Goal: Transaction & Acquisition: Purchase product/service

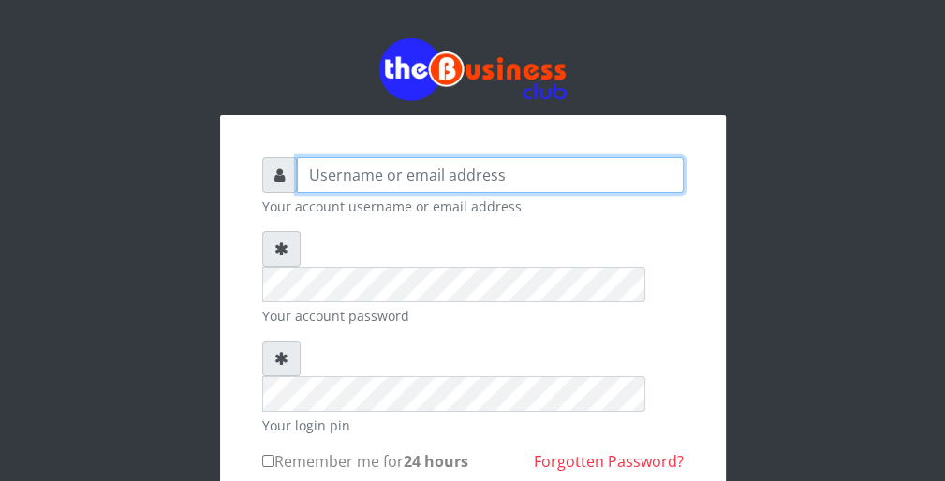
type input "wergbac8"
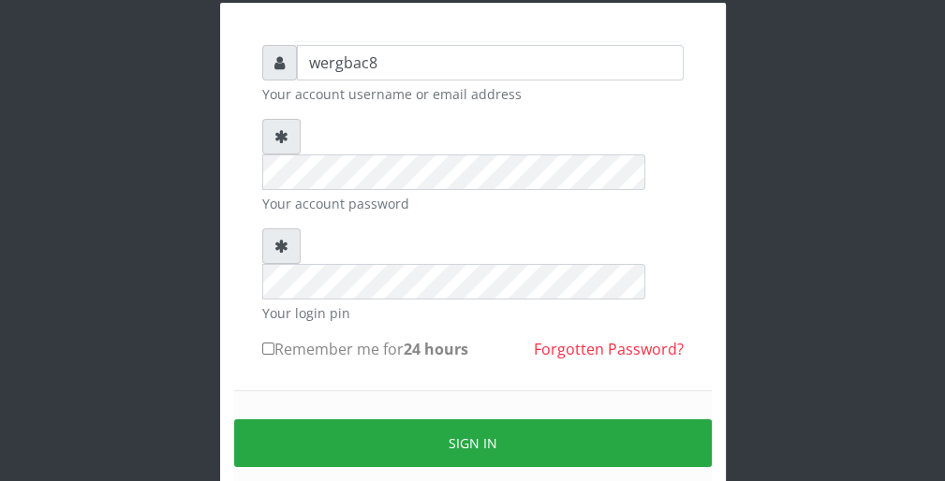
scroll to position [150, 0]
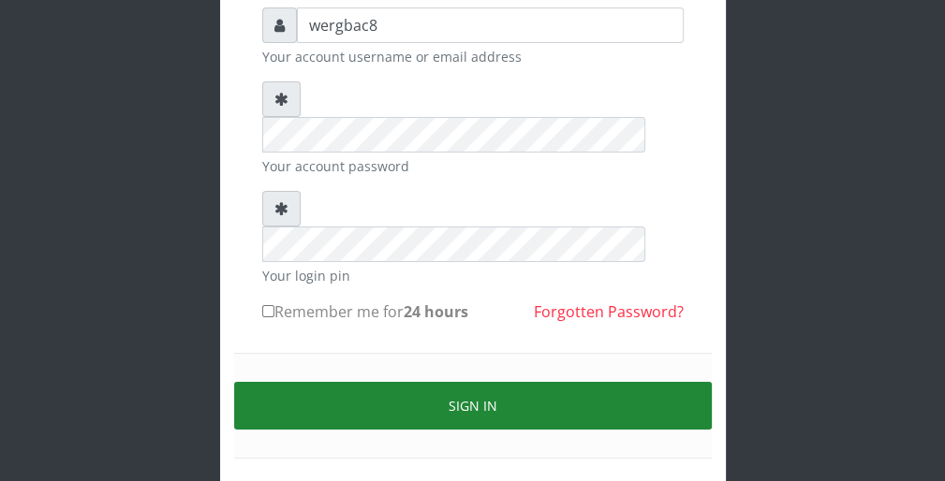
click at [653, 382] on button "Sign in" at bounding box center [473, 406] width 478 height 48
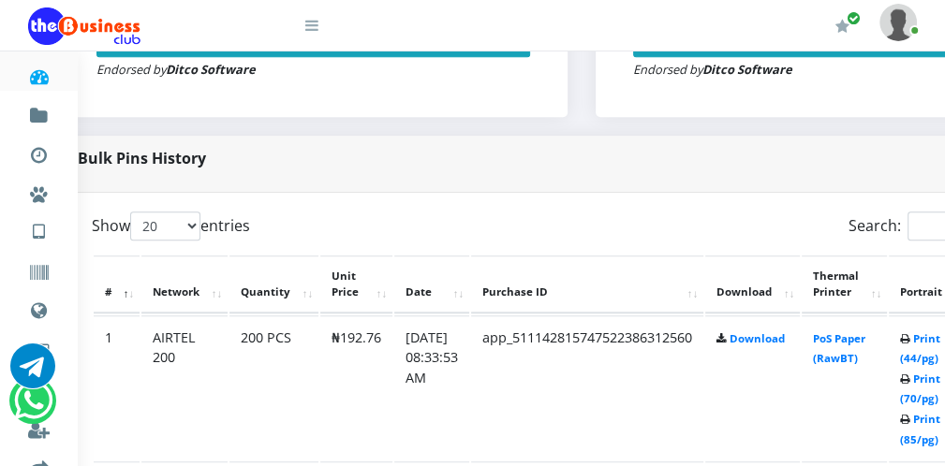
scroll to position [824, 75]
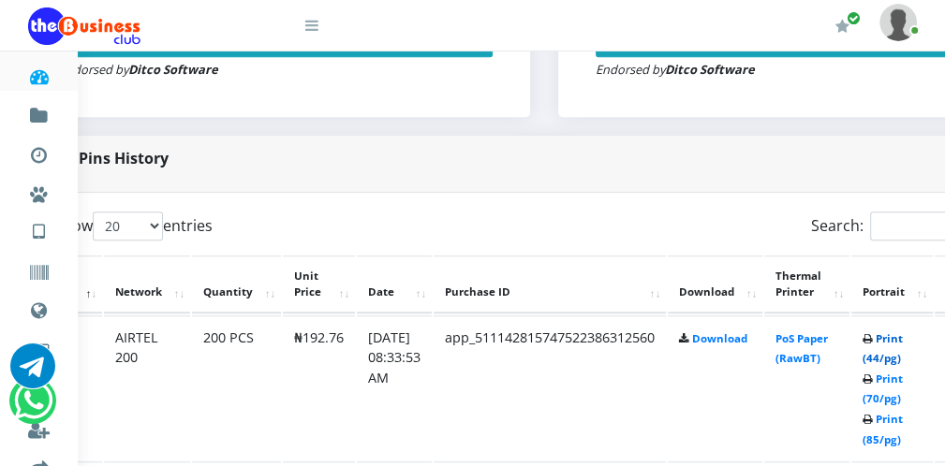
click at [899, 357] on link "Print (44/pg)" at bounding box center [883, 349] width 40 height 35
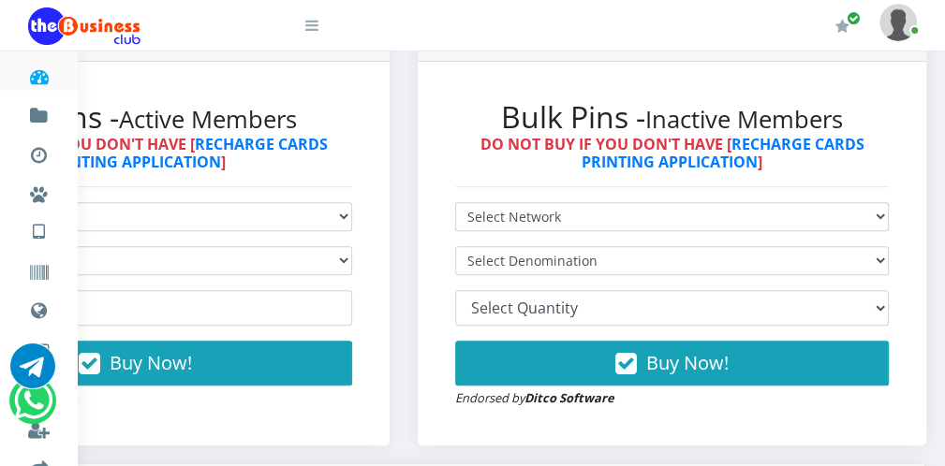
scroll to position [450, 232]
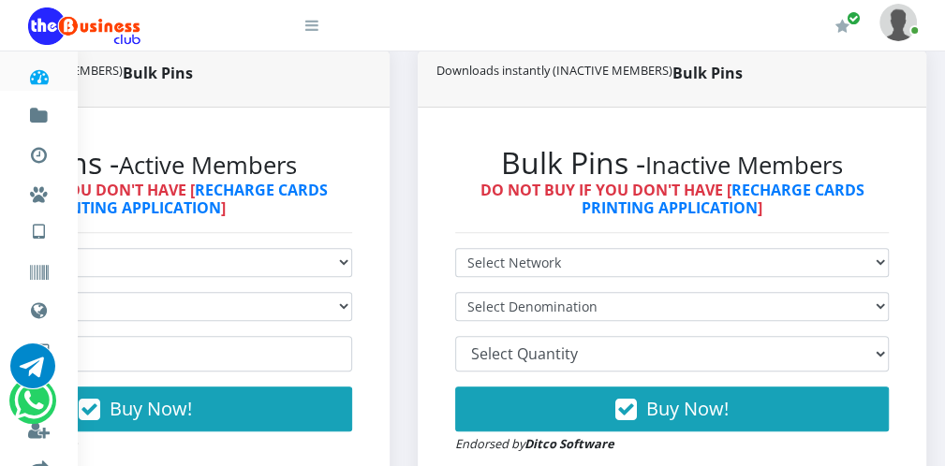
click at [315, 27] on icon at bounding box center [311, 25] width 13 height 15
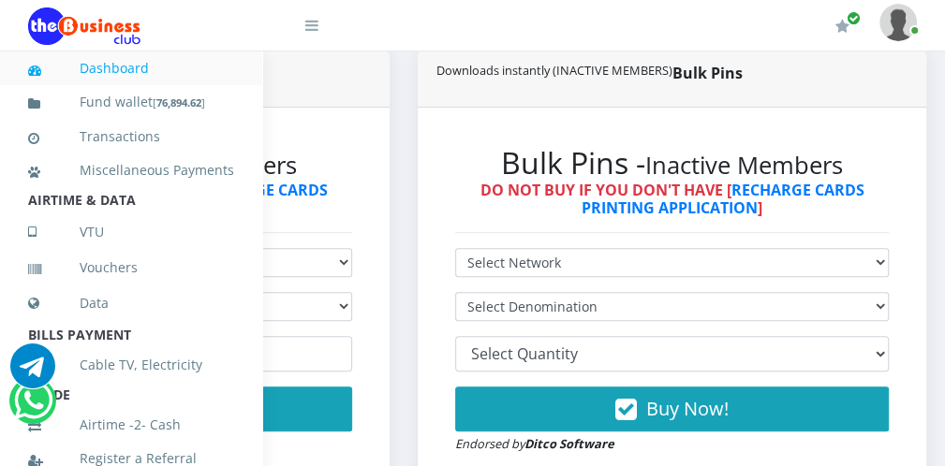
scroll to position [408, 0]
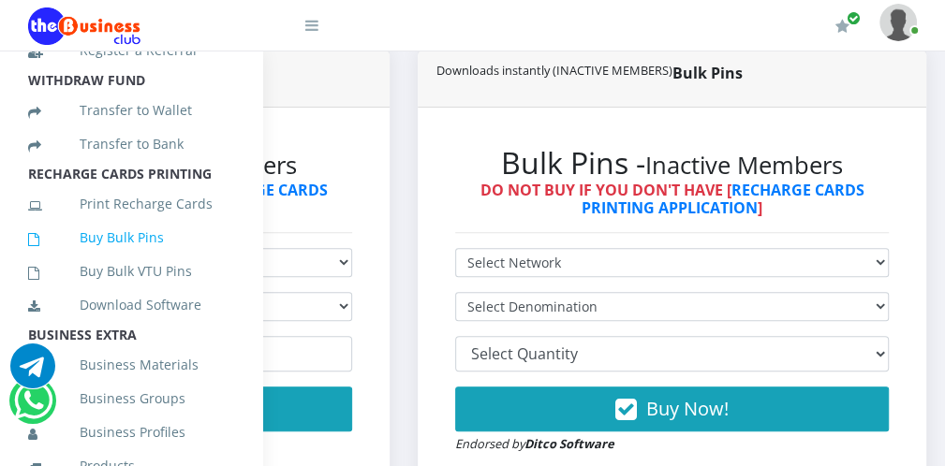
click at [192, 255] on link "Buy Bulk Pins" at bounding box center [131, 237] width 206 height 43
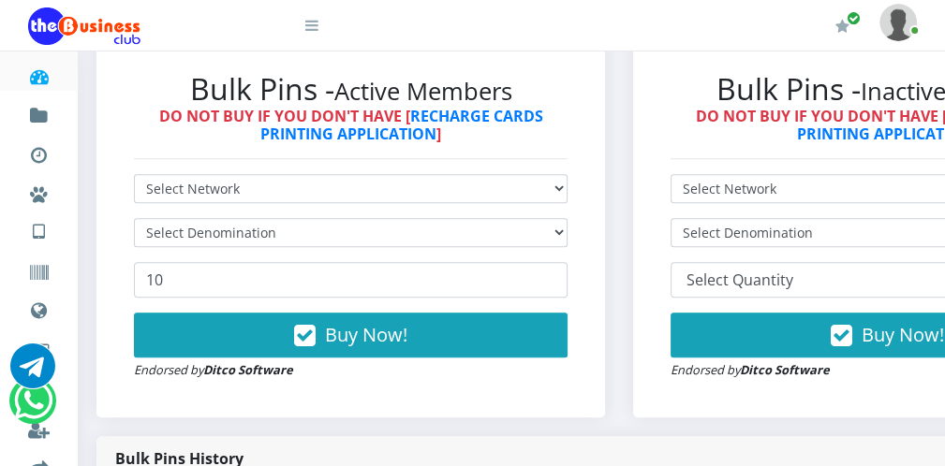
scroll to position [525, 0]
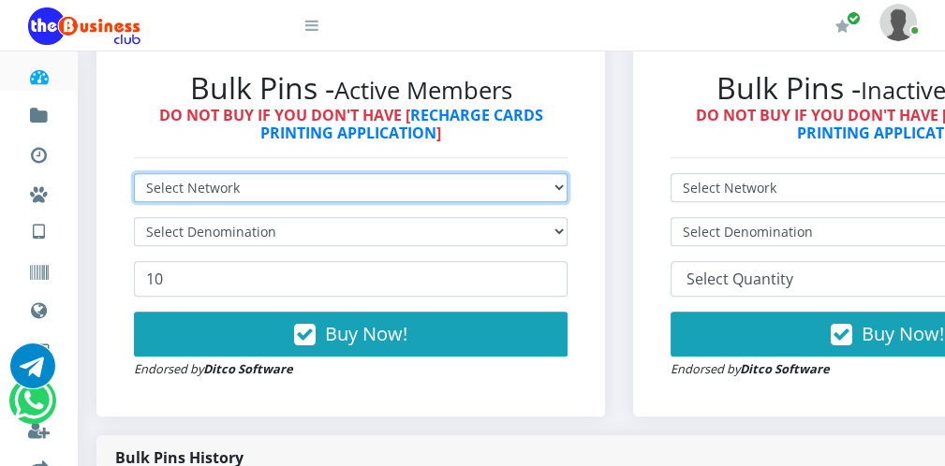
click at [450, 192] on select "Select Network MTN Globacom 9Mobile Airtel" at bounding box center [351, 187] width 434 height 29
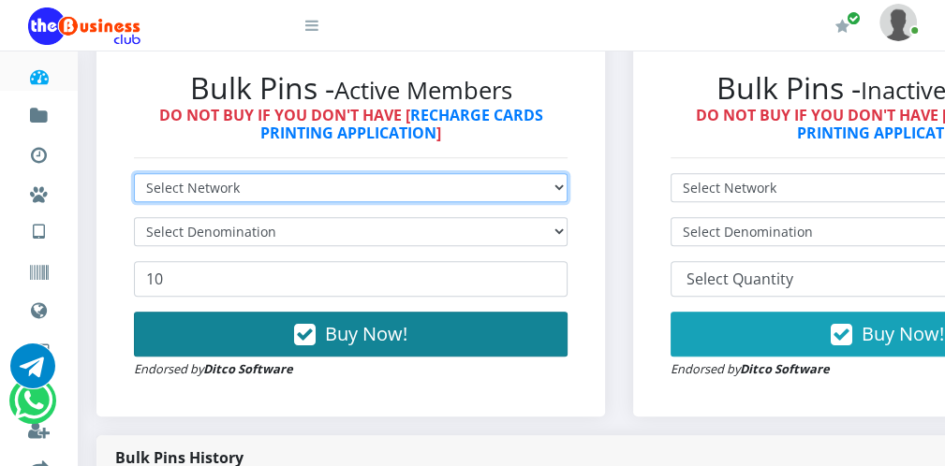
select select "Airtel"
click at [134, 175] on select "Select Network MTN Globacom 9Mobile Airtel" at bounding box center [351, 187] width 434 height 29
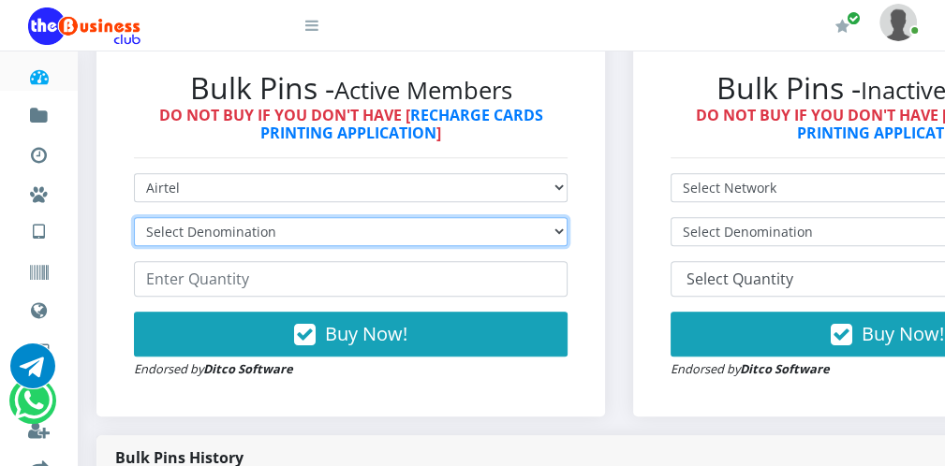
click at [321, 242] on select "Select Denomination Airtel NGN100 - ₦96.38 Airtel NGN200 - ₦192.76 Airtel NGN50…" at bounding box center [351, 231] width 434 height 29
select select "96.38-100"
click at [134, 219] on select "Select Denomination Airtel NGN100 - ₦96.38 Airtel NGN200 - ₦192.76 Airtel NGN50…" at bounding box center [351, 231] width 434 height 29
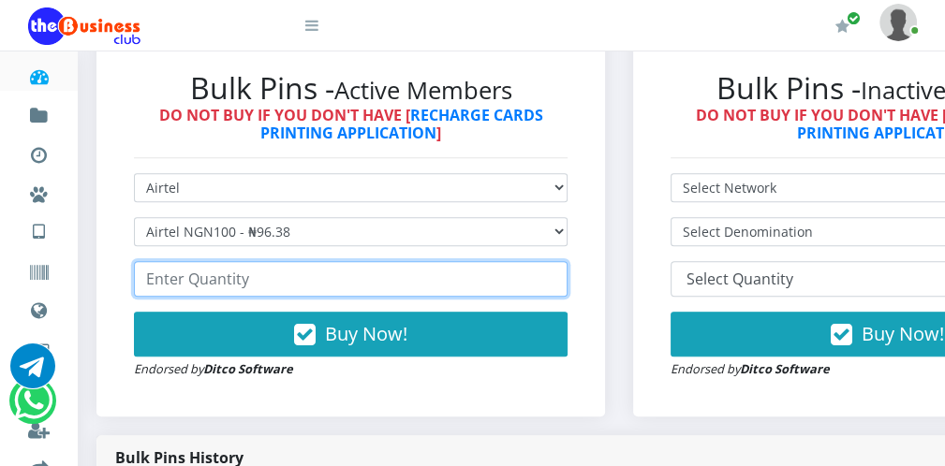
click at [285, 281] on input "number" at bounding box center [351, 279] width 434 height 36
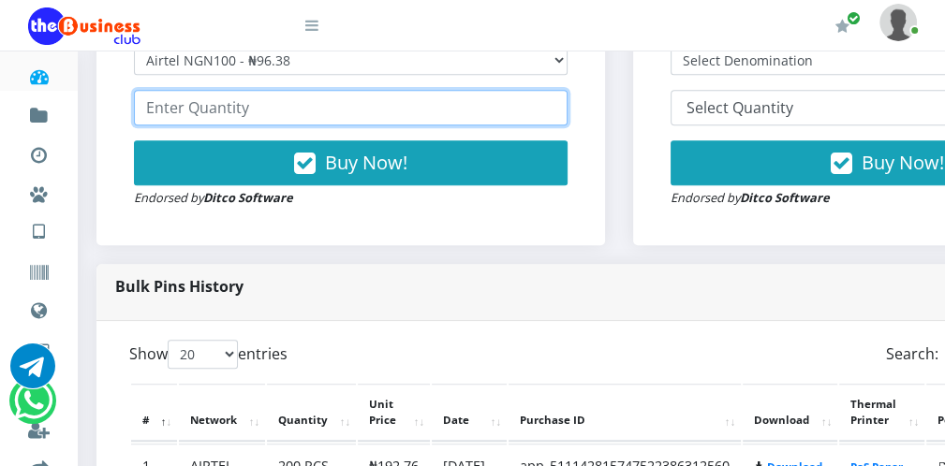
scroll to position [712, 0]
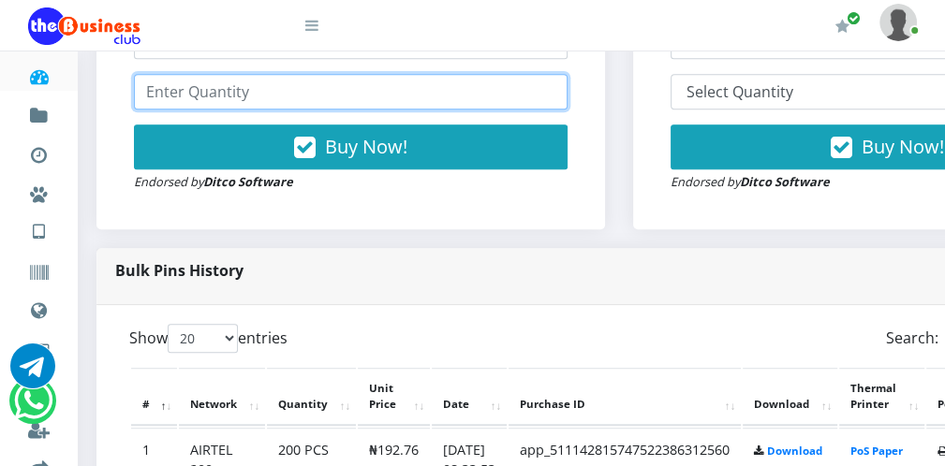
click at [362, 108] on input "number" at bounding box center [351, 92] width 434 height 36
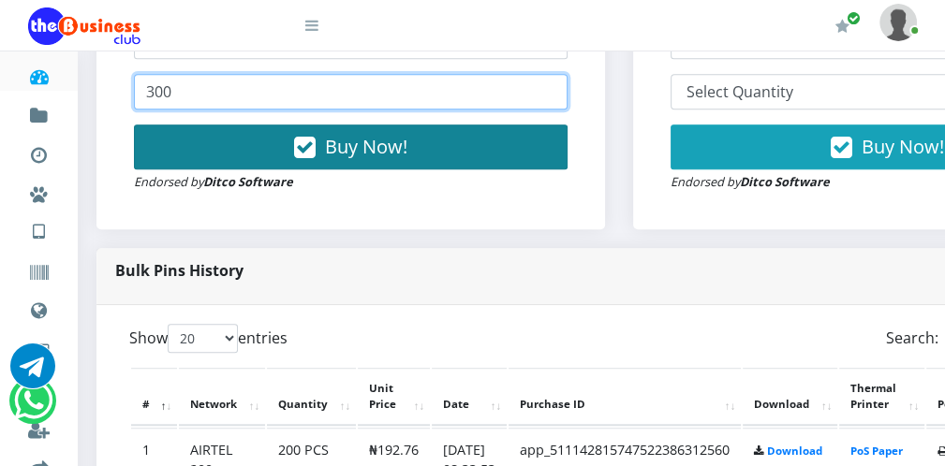
type input "300"
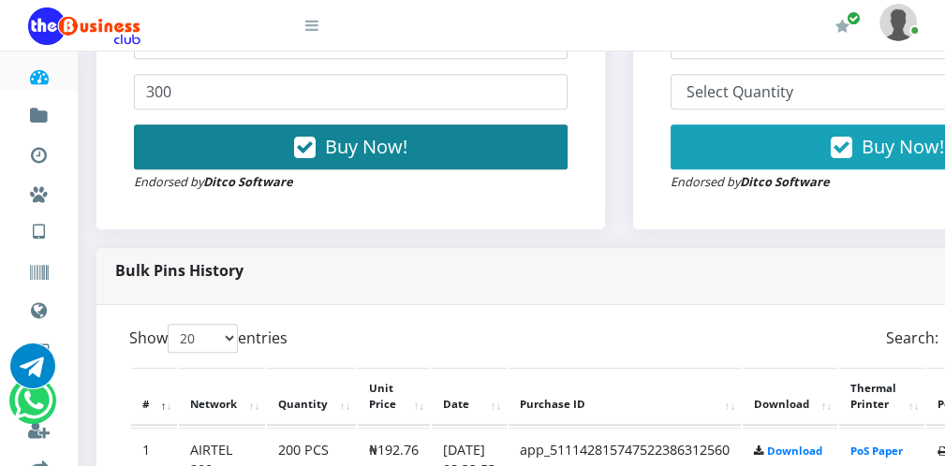
click at [482, 135] on button "Buy Now!" at bounding box center [351, 147] width 434 height 45
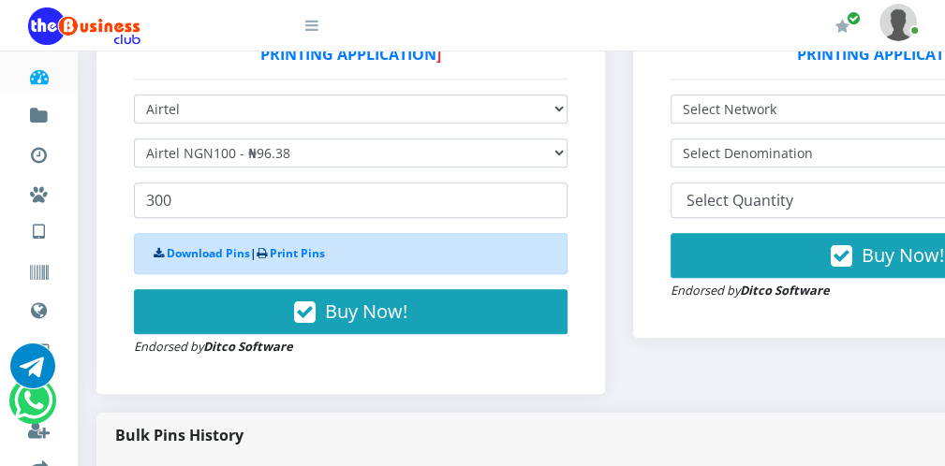
scroll to position [599, 0]
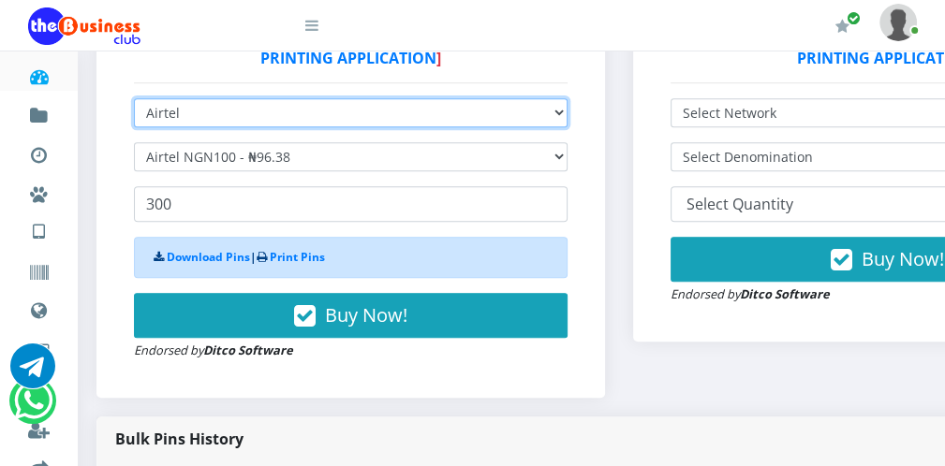
click at [437, 117] on select "Select Network MTN Globacom 9Mobile Airtel" at bounding box center [351, 112] width 434 height 29
select select "MTN"
click at [134, 100] on select "Select Network MTN Globacom 9Mobile Airtel" at bounding box center [351, 112] width 434 height 29
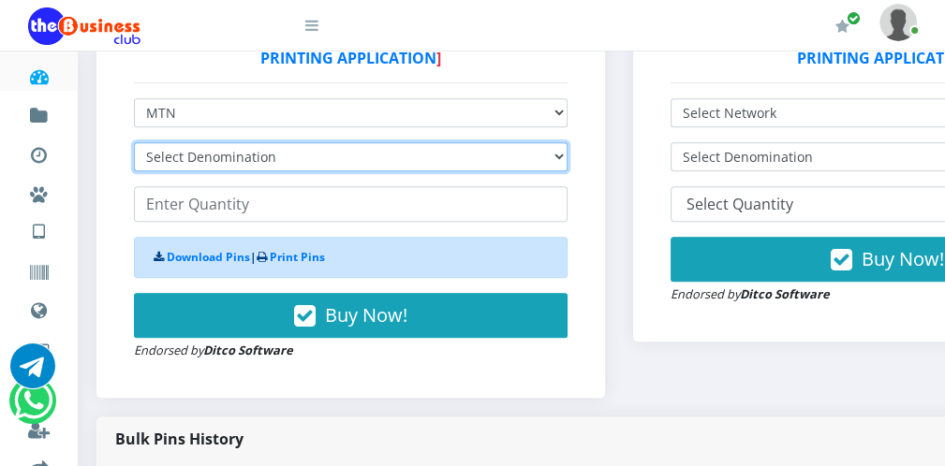
click at [269, 152] on select "Select Denomination MTN NGN100 - ₦96.99 MTN NGN200 - ₦193.98 MTN NGN400 - ₦387.…" at bounding box center [351, 156] width 434 height 29
select select "96.99-100"
click at [134, 144] on select "Select Denomination MTN NGN100 - ₦96.99 MTN NGN200 - ₦193.98 MTN NGN400 - ₦387.…" at bounding box center [351, 156] width 434 height 29
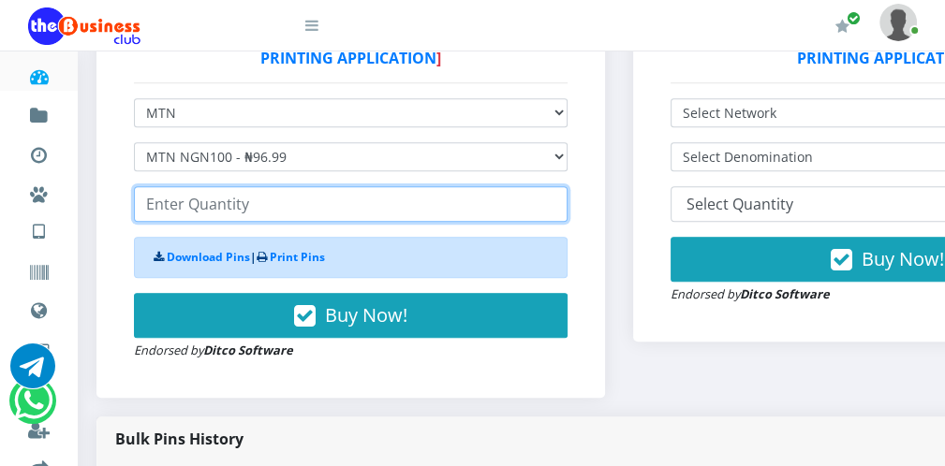
click at [241, 203] on input "number" at bounding box center [351, 204] width 434 height 36
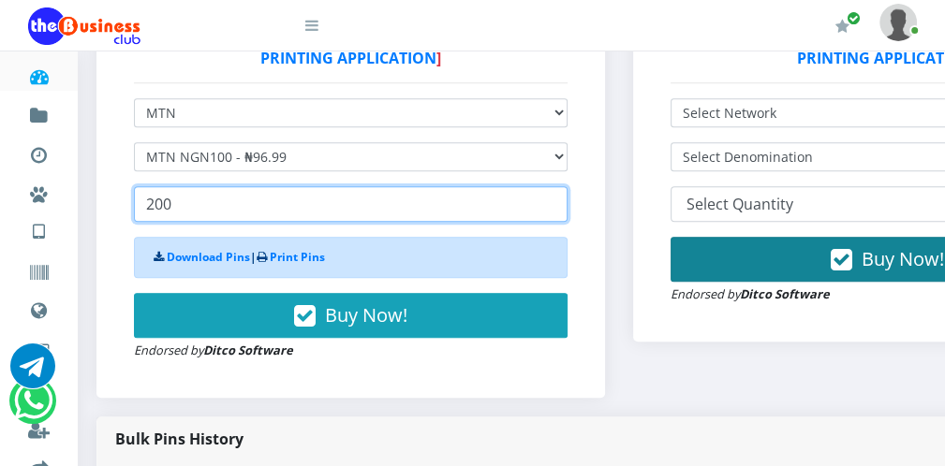
type input "200"
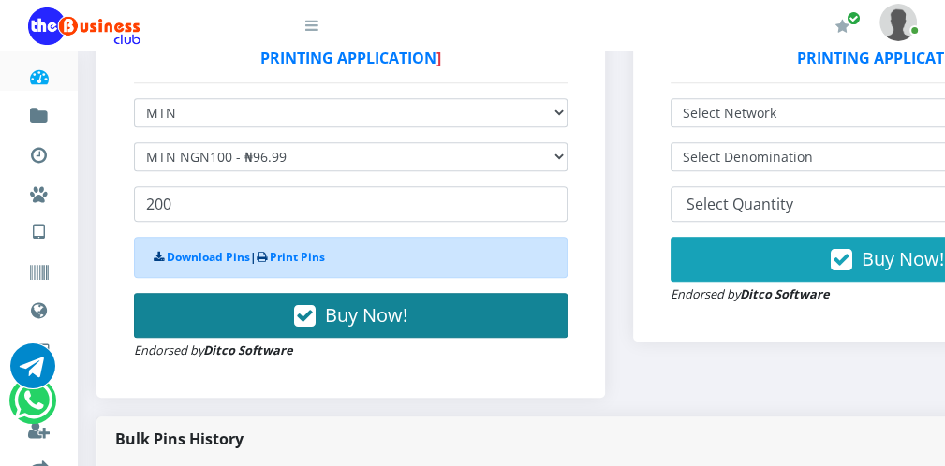
click at [506, 310] on button "Buy Now!" at bounding box center [351, 315] width 434 height 45
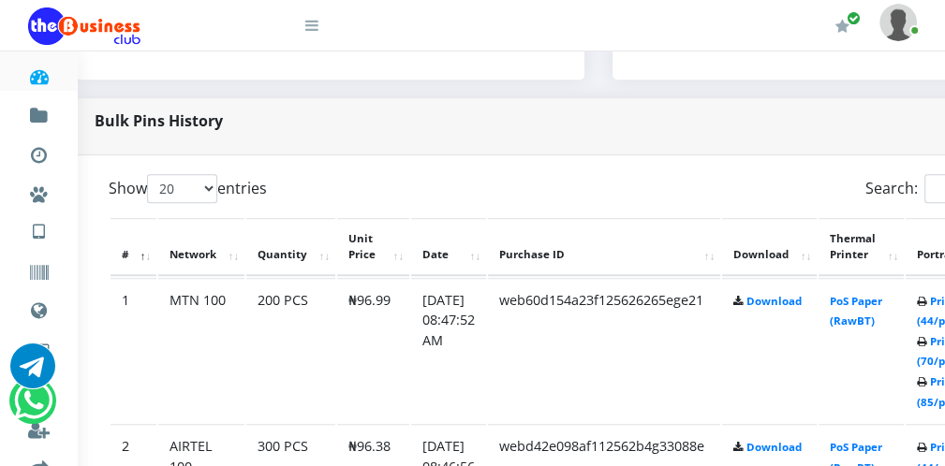
scroll to position [862, 37]
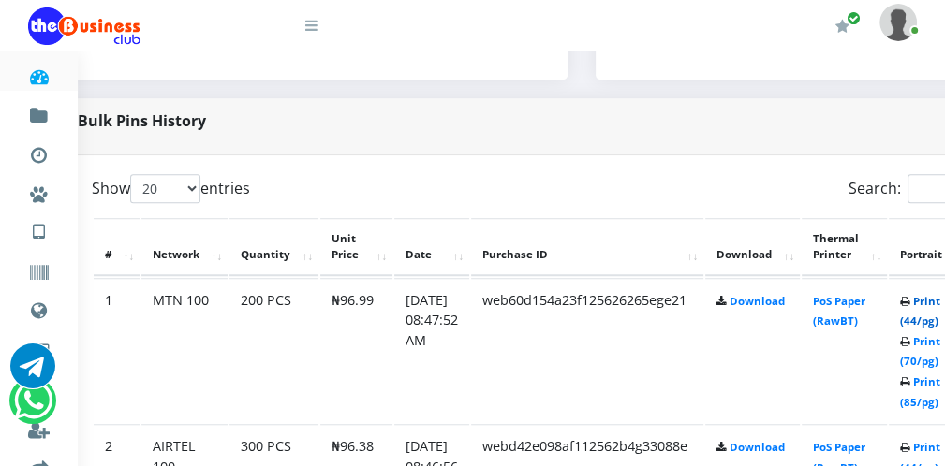
click at [930, 316] on link "Print (44/pg)" at bounding box center [920, 311] width 40 height 35
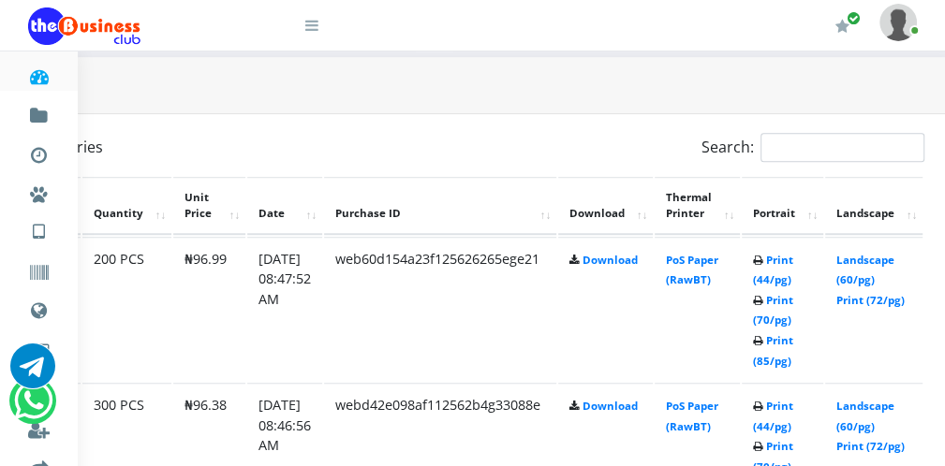
scroll to position [937, 185]
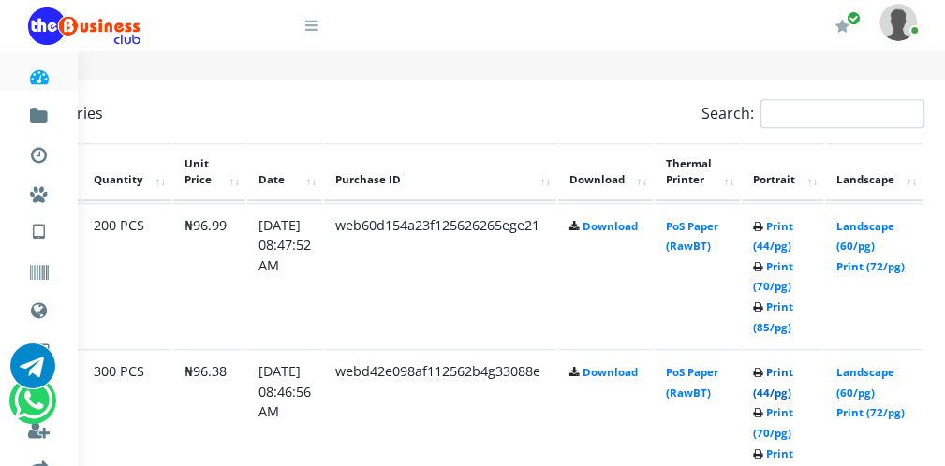
click at [790, 391] on link "Print (44/pg)" at bounding box center [773, 382] width 40 height 35
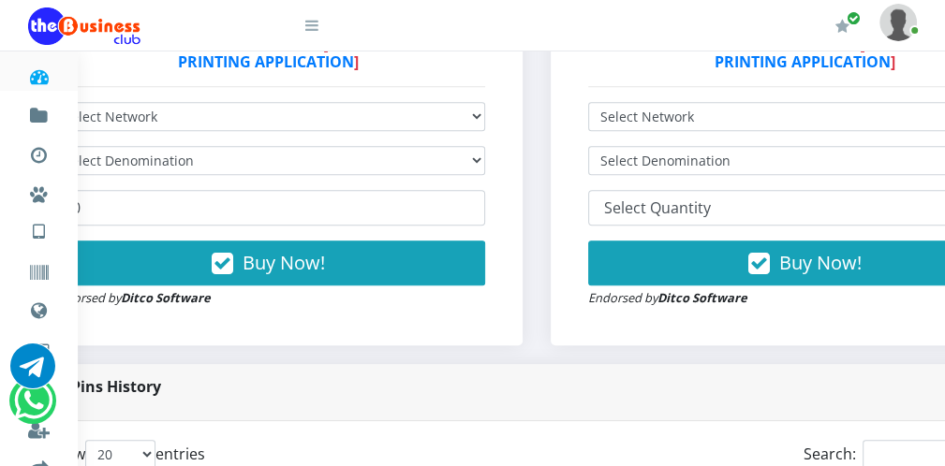
scroll to position [558, 82]
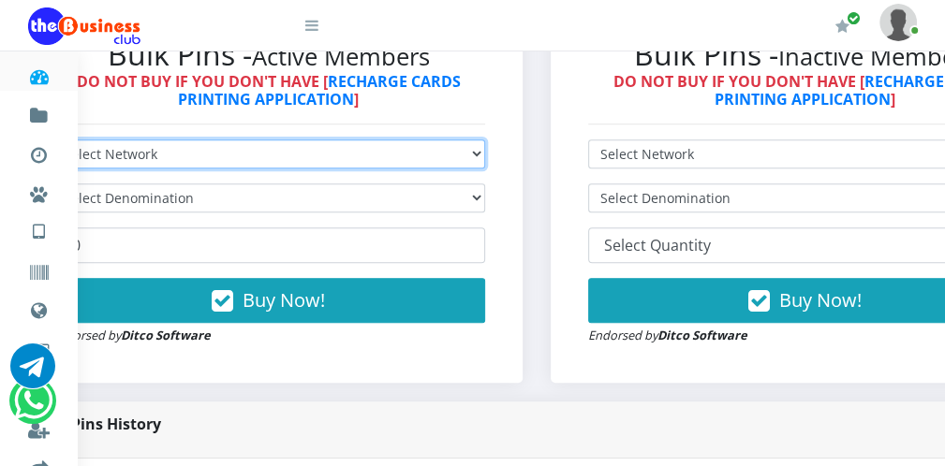
click at [418, 154] on select "Select Network MTN Globacom 9Mobile Airtel" at bounding box center [269, 154] width 434 height 29
select select "MTN"
click at [52, 141] on select "Select Network MTN Globacom 9Mobile Airtel" at bounding box center [269, 154] width 434 height 29
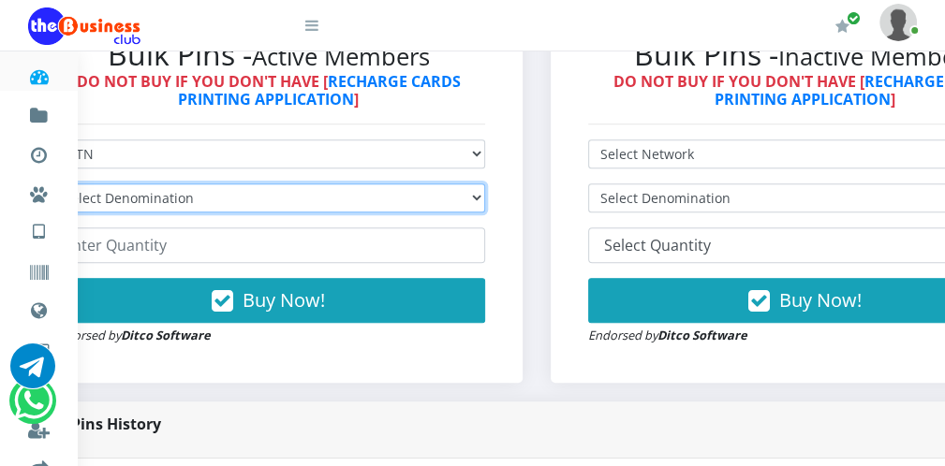
click at [300, 204] on select "Select Denomination MTN NGN100 - ₦96.99 MTN NGN200 - ₦193.98 MTN NGN400 - ₦387.…" at bounding box center [269, 198] width 434 height 29
select select "193.98-200"
click at [52, 185] on select "Select Denomination MTN NGN100 - ₦96.99 MTN NGN200 - ₦193.98 MTN NGN400 - ₦387.…" at bounding box center [269, 198] width 434 height 29
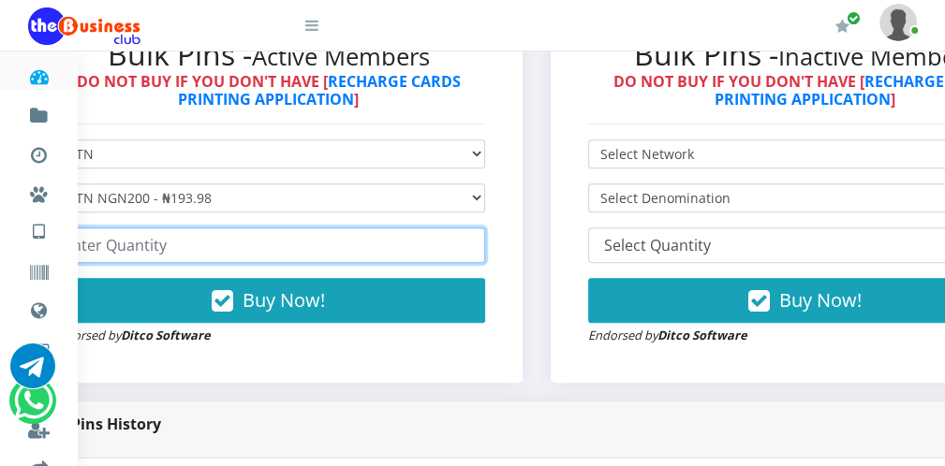
click at [156, 253] on input "number" at bounding box center [269, 246] width 434 height 36
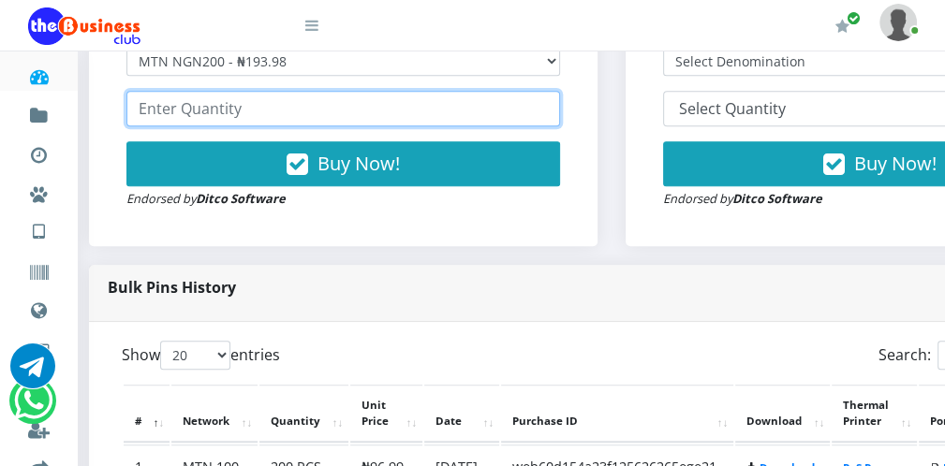
scroll to position [708, 7]
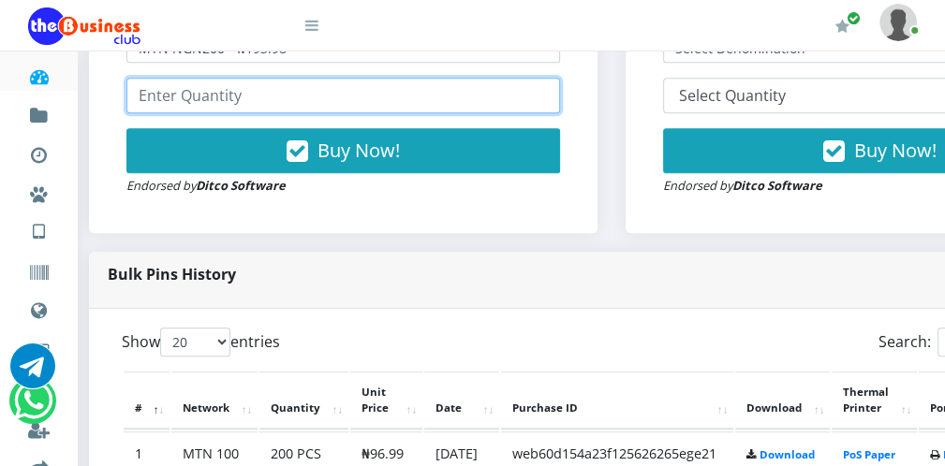
click at [218, 93] on input "number" at bounding box center [343, 96] width 434 height 36
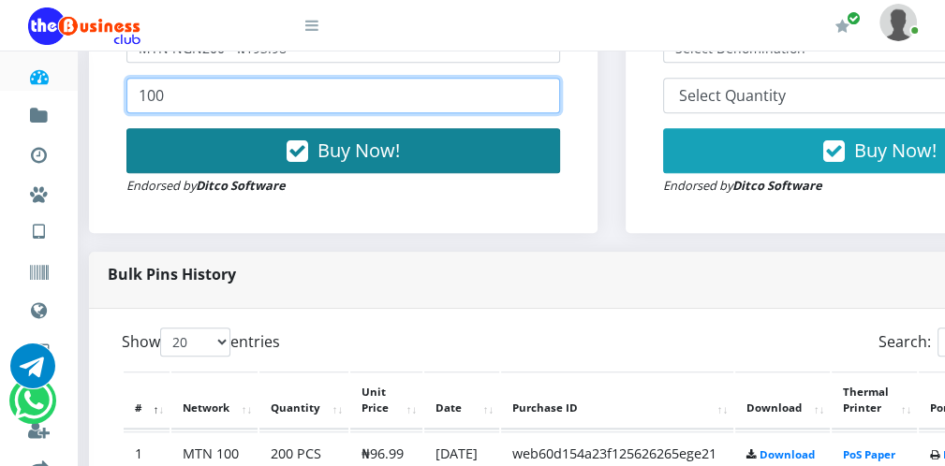
type input "100"
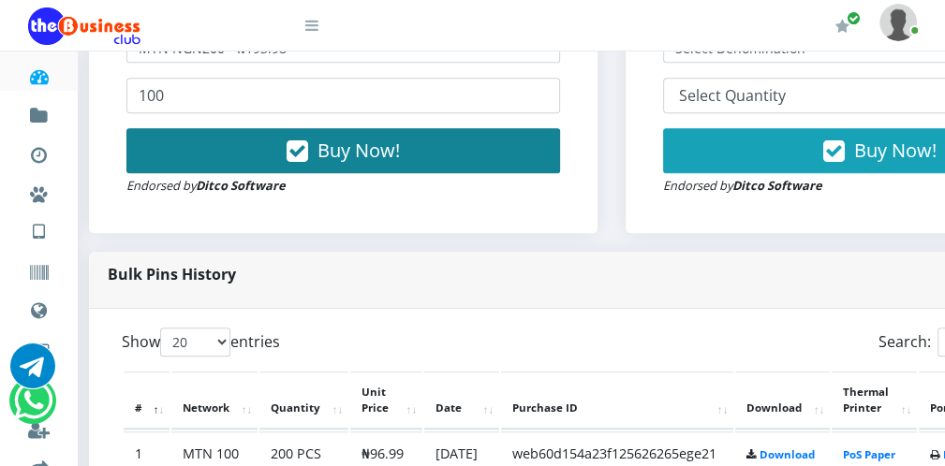
click at [475, 162] on button "Buy Now!" at bounding box center [343, 150] width 434 height 45
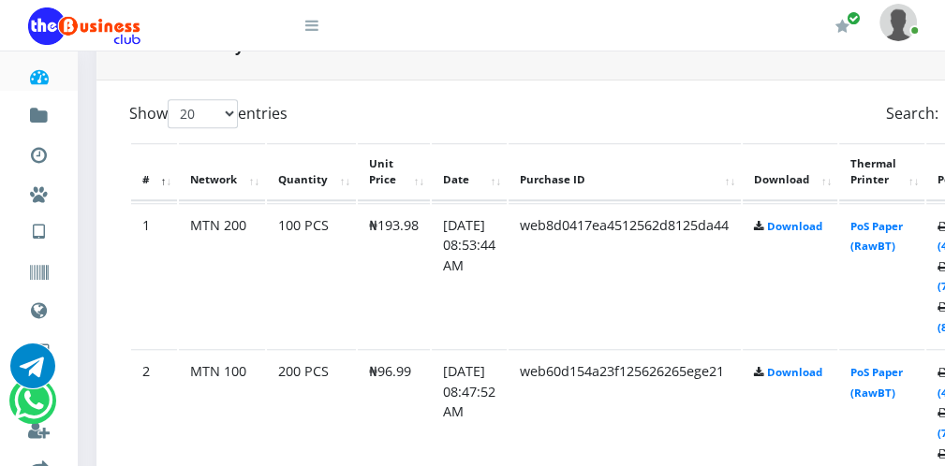
scroll to position [937, 37]
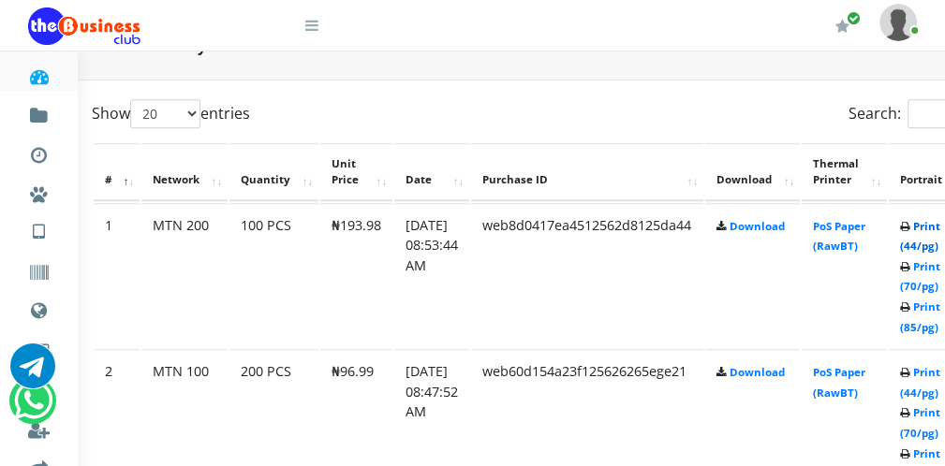
click at [937, 247] on link "Print (44/pg)" at bounding box center [920, 236] width 40 height 35
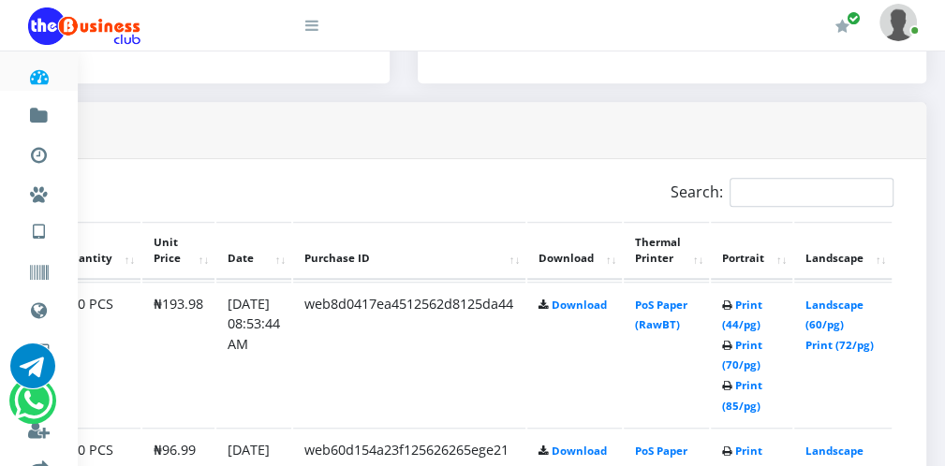
click at [308, 31] on icon at bounding box center [311, 25] width 13 height 15
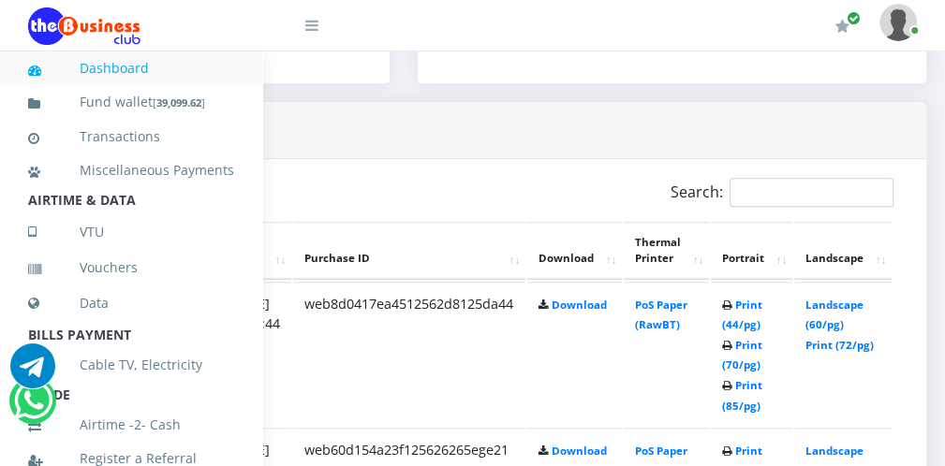
scroll to position [408, 0]
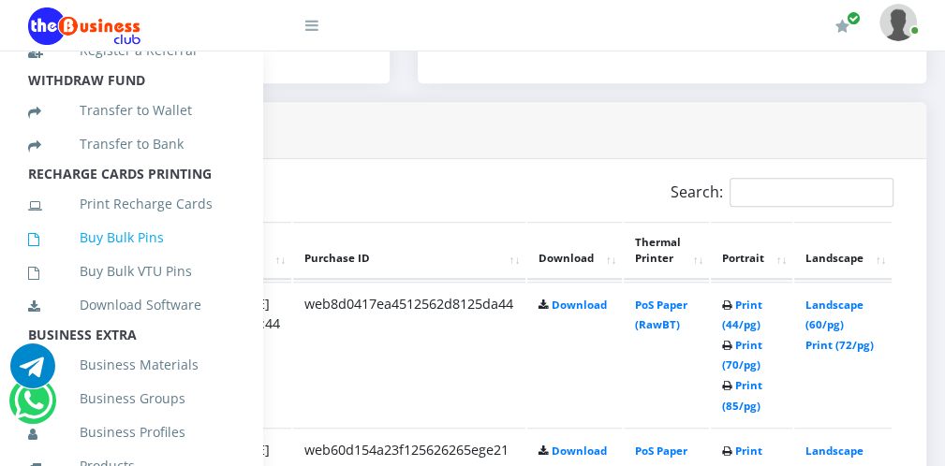
click at [170, 253] on link "Buy Bulk Pins" at bounding box center [131, 237] width 206 height 43
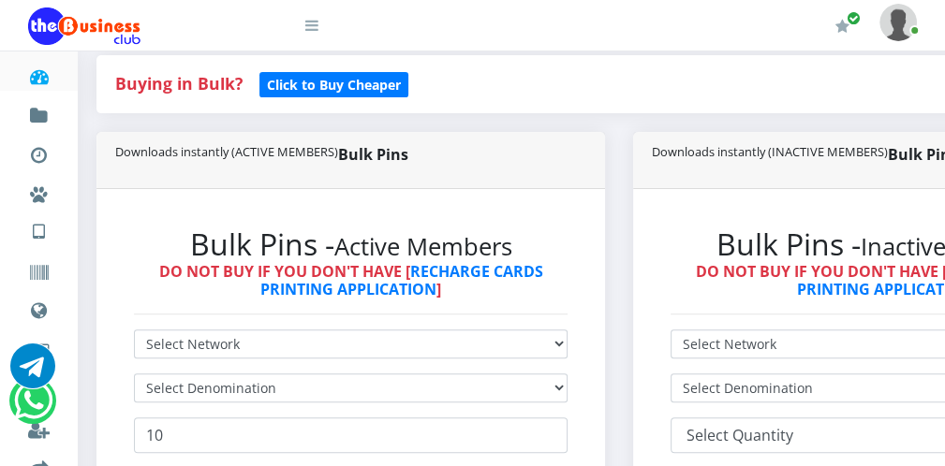
scroll to position [375, 0]
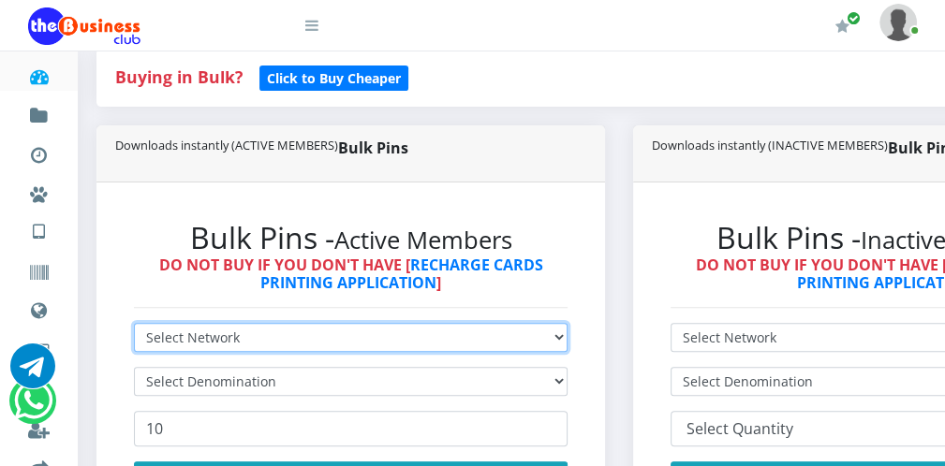
click at [435, 336] on select "Select Network MTN Globacom 9Mobile Airtel" at bounding box center [351, 337] width 434 height 29
select select "MTN"
click at [134, 325] on select "Select Network MTN Globacom 9Mobile Airtel" at bounding box center [351, 337] width 434 height 29
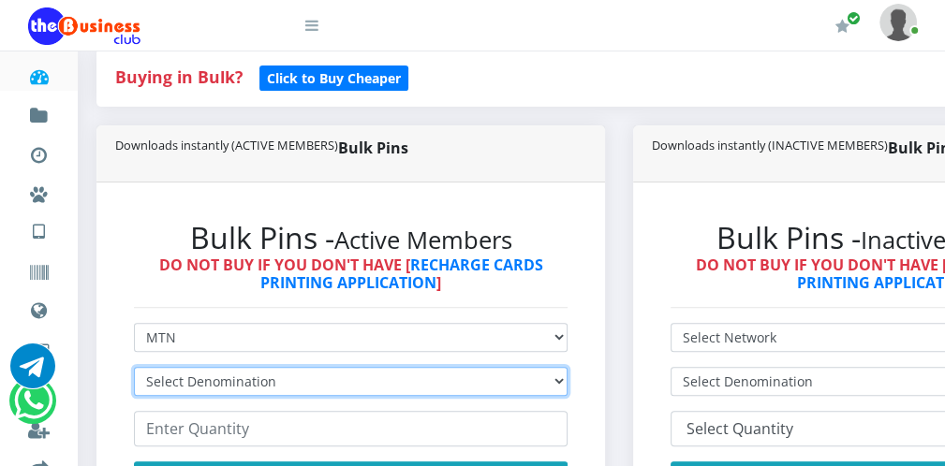
click at [269, 380] on select "Select Denomination MTN NGN100 - ₦96.99 MTN NGN200 - ₦193.98 MTN NGN400 - ₦387.…" at bounding box center [351, 381] width 434 height 29
select select "96.99-100"
click at [134, 369] on select "Select Denomination MTN NGN100 - ₦96.99 MTN NGN200 - ₦193.98 MTN NGN400 - ₦387.…" at bounding box center [351, 381] width 434 height 29
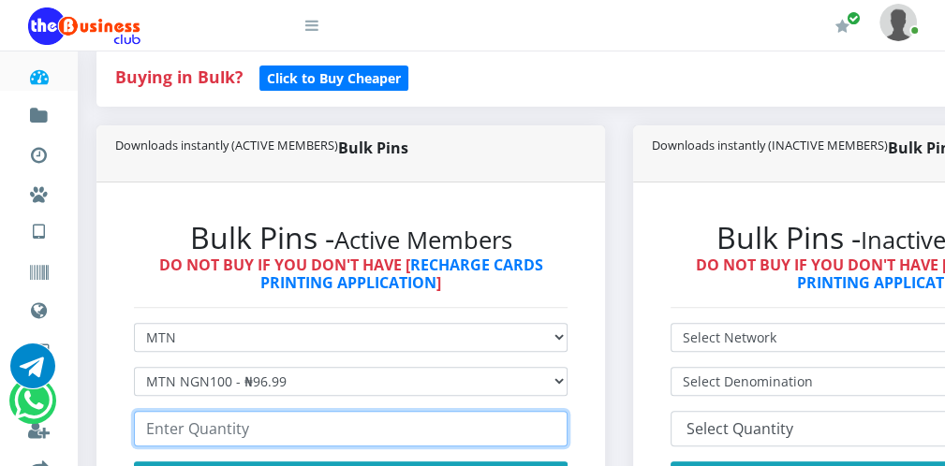
click at [234, 435] on input "number" at bounding box center [351, 429] width 434 height 36
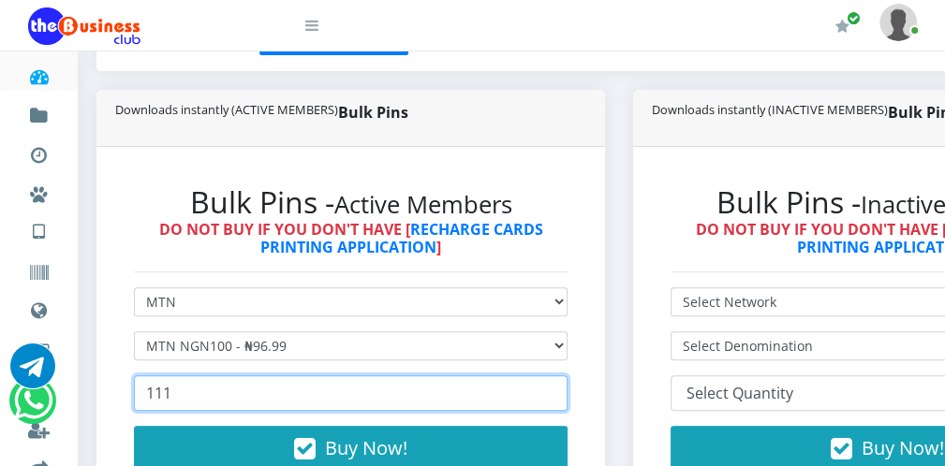
scroll to position [450, 0]
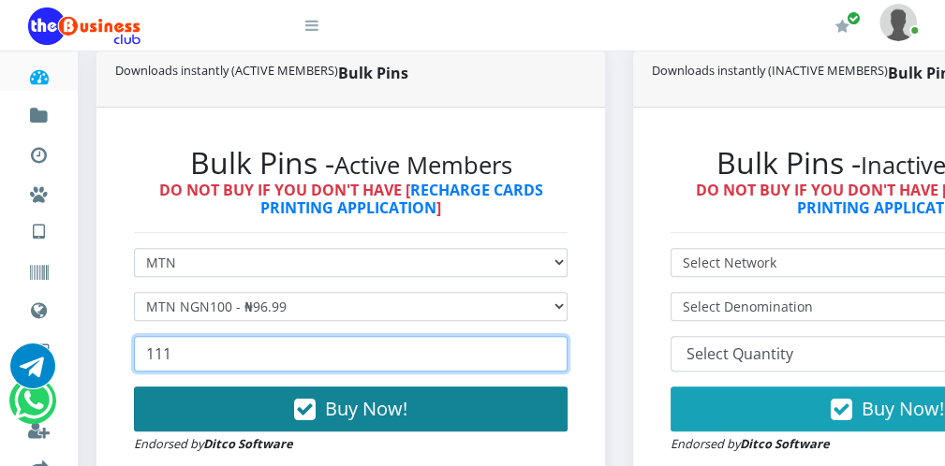
type input "111"
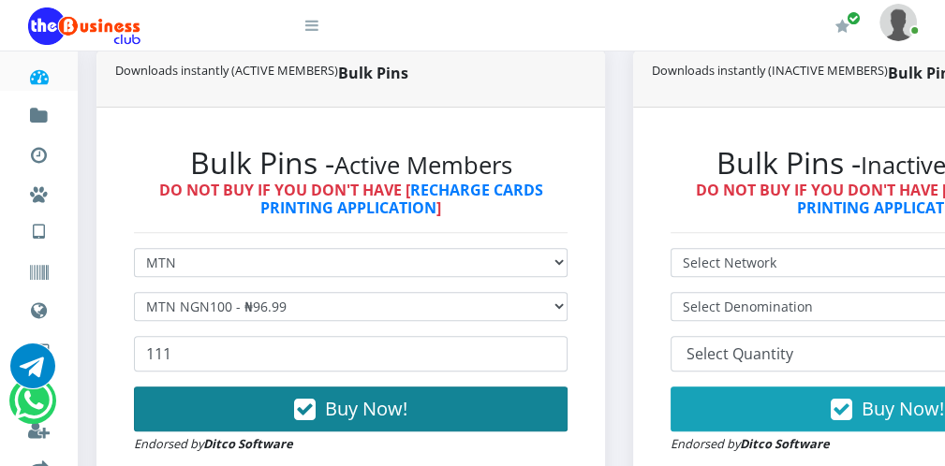
click at [523, 401] on button "Buy Now!" at bounding box center [351, 409] width 434 height 45
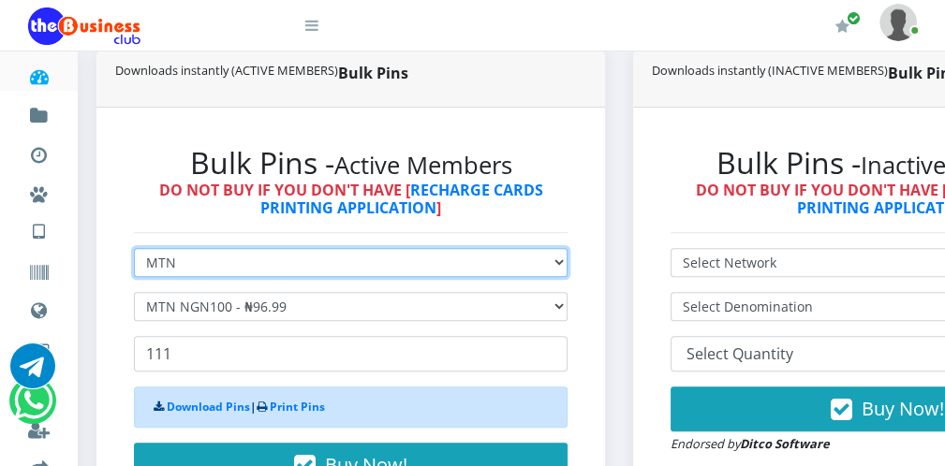
click at [333, 259] on select "Select Network MTN Globacom 9Mobile Airtel" at bounding box center [351, 262] width 434 height 29
select select "Glo"
click at [134, 250] on select "Select Network MTN Globacom 9Mobile Airtel" at bounding box center [351, 262] width 434 height 29
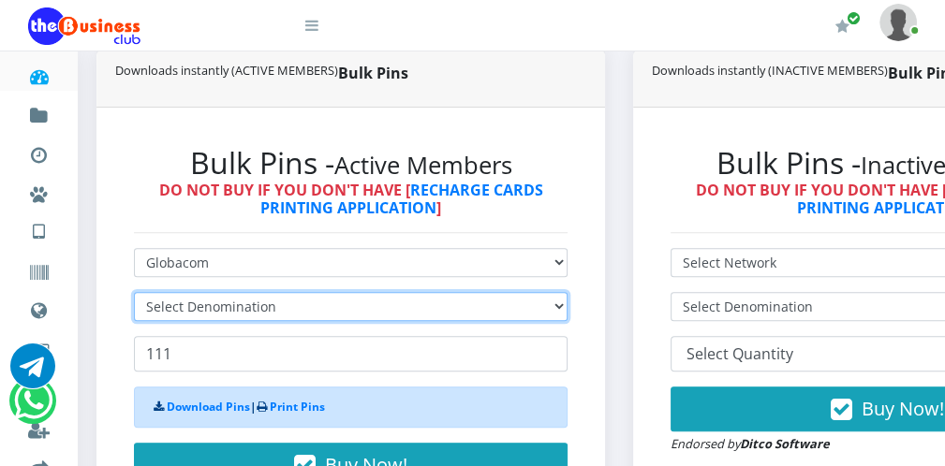
click at [257, 310] on select "Select Denomination" at bounding box center [351, 306] width 434 height 29
click at [256, 307] on select "Select Denomination Glo NGN100 - ₦96.55 Glo NGN200 - ₦193.10 Glo NGN500 - ₦482.…" at bounding box center [351, 306] width 434 height 29
select select "96.55-100"
click at [134, 294] on select "Select Denomination Glo NGN100 - ₦96.55 Glo NGN200 - ₦193.10 Glo NGN500 - ₦482.…" at bounding box center [351, 306] width 434 height 29
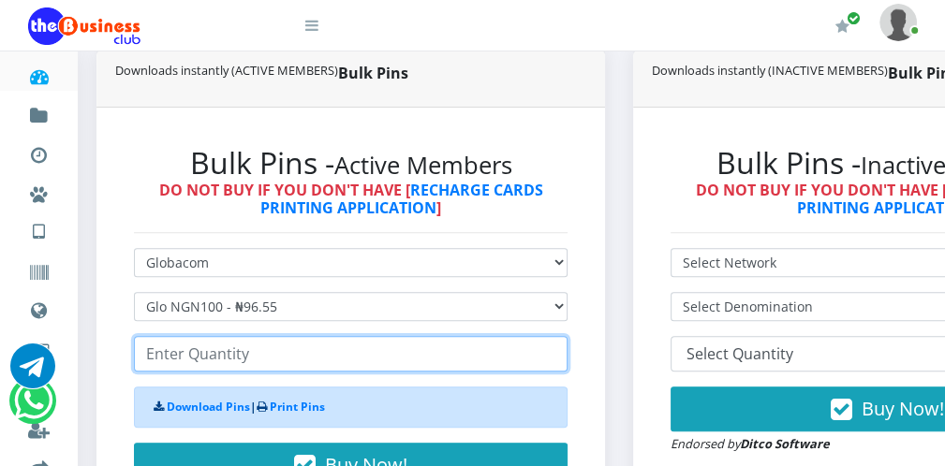
click at [209, 355] on input "number" at bounding box center [351, 354] width 434 height 36
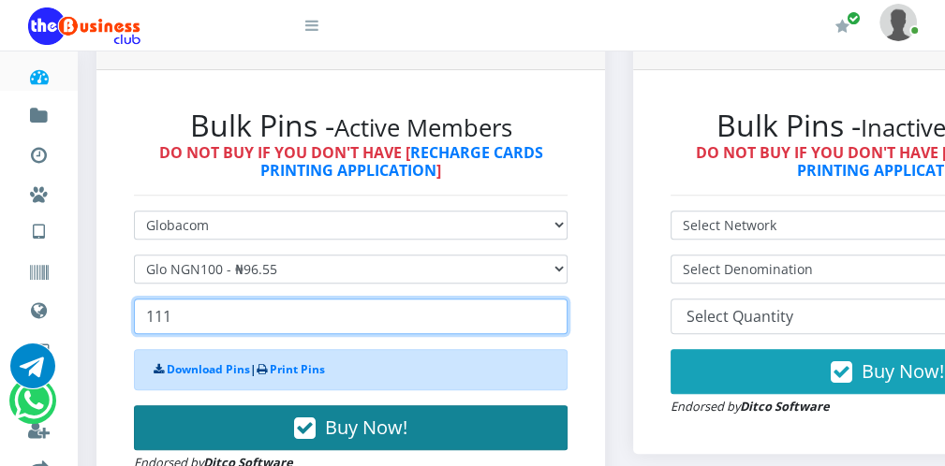
type input "111"
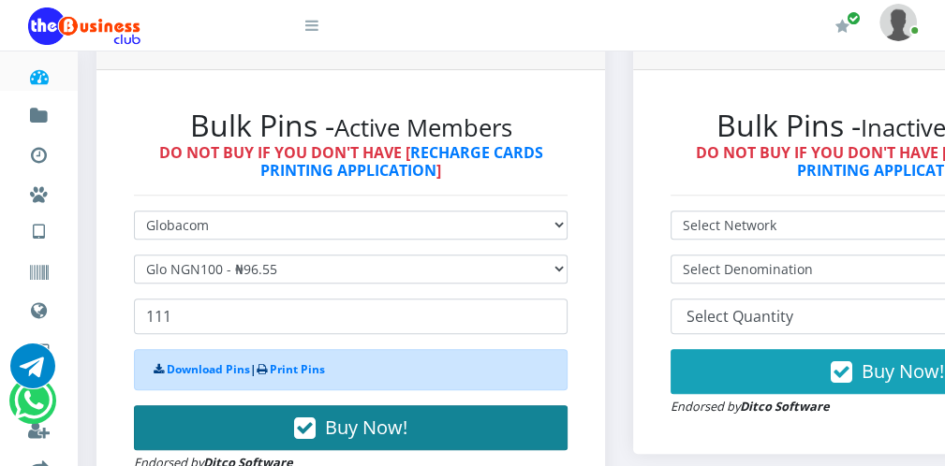
click at [505, 421] on button "Buy Now!" at bounding box center [351, 428] width 434 height 45
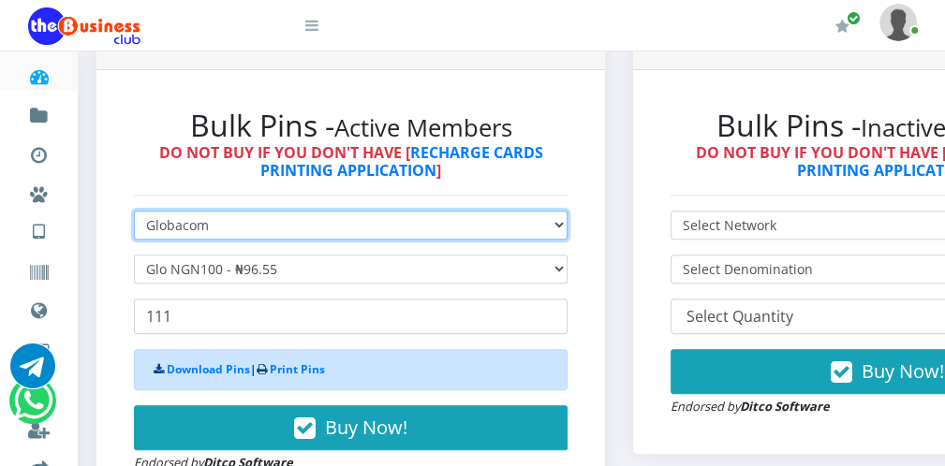
click at [274, 214] on select "Select Network MTN Globacom 9Mobile Airtel" at bounding box center [351, 225] width 434 height 29
select select "Airtel"
click at [134, 213] on select "Select Network MTN Globacom 9Mobile Airtel" at bounding box center [351, 225] width 434 height 29
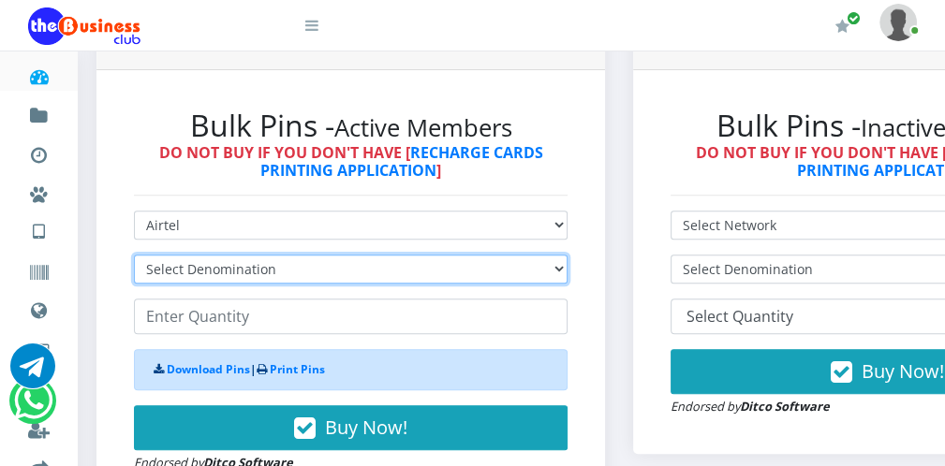
click at [228, 271] on select "Select Denomination Airtel NGN100 - ₦96.38 Airtel NGN200 - ₦192.76 Airtel NGN50…" at bounding box center [351, 269] width 434 height 29
select select "96.38-100"
click at [134, 257] on select "Select Denomination Airtel NGN100 - ₦96.38 Airtel NGN200 - ₦192.76 Airtel NGN50…" at bounding box center [351, 269] width 434 height 29
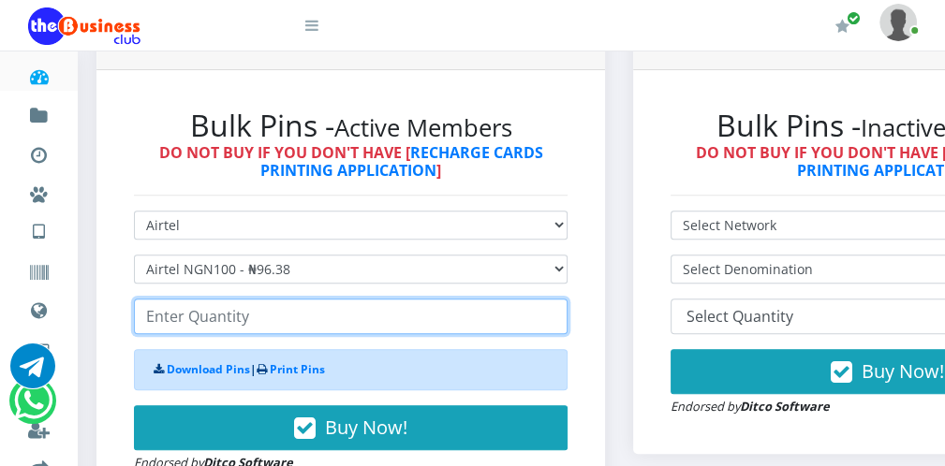
click at [236, 329] on input "number" at bounding box center [351, 317] width 434 height 36
drag, startPoint x: 236, startPoint y: 329, endPoint x: 265, endPoint y: 364, distance: 45.9
click at [265, 364] on form "Select Network MTN Globacom 9Mobile Airtel Select Denomination Airtel NGN100 - …" at bounding box center [351, 342] width 434 height 262
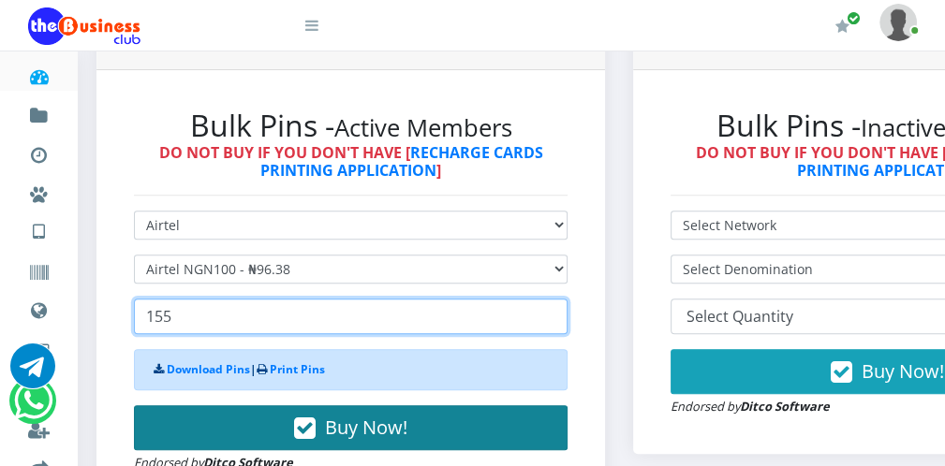
type input "155"
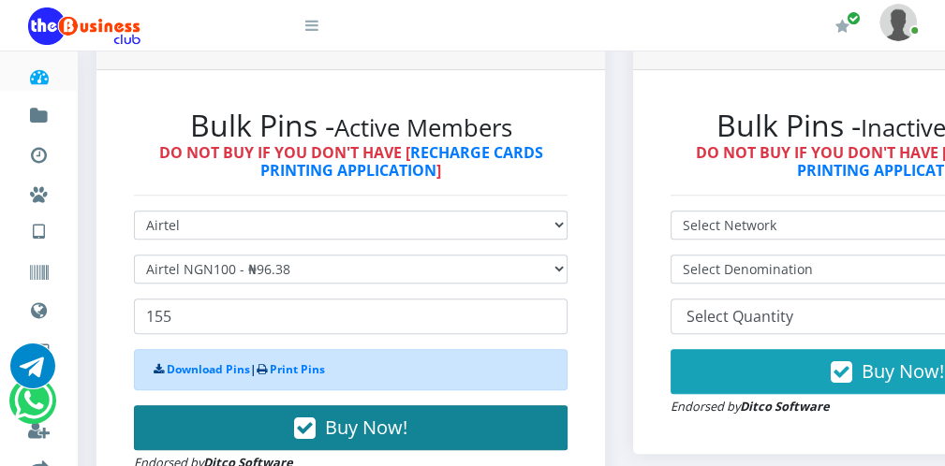
click at [311, 420] on icon "button" at bounding box center [305, 429] width 22 height 19
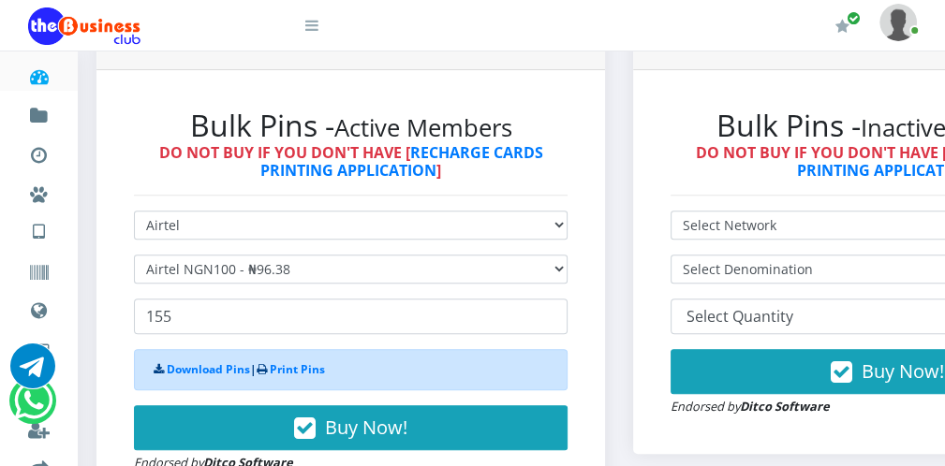
click at [311, 27] on icon at bounding box center [311, 25] width 13 height 15
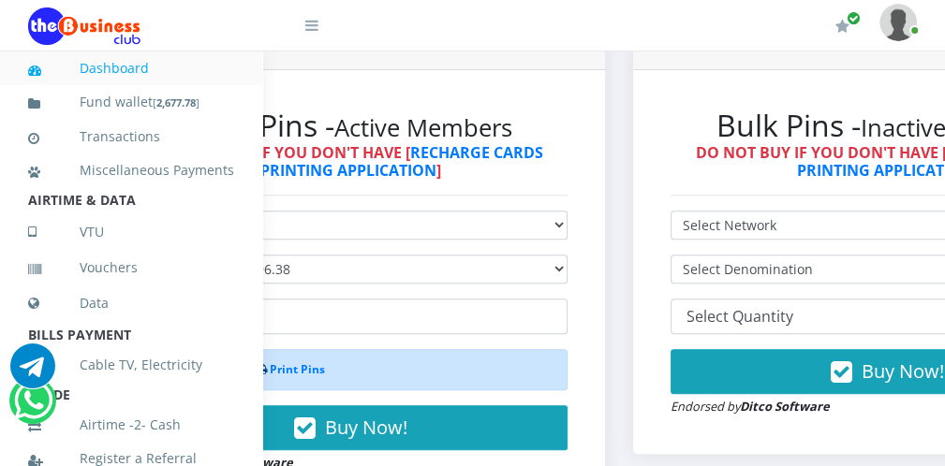
scroll to position [408, 0]
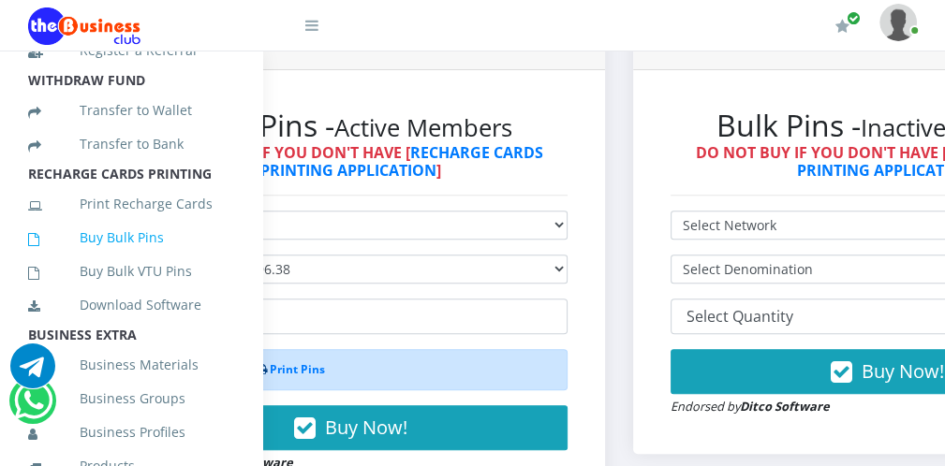
click at [170, 259] on link "Buy Bulk Pins" at bounding box center [131, 237] width 206 height 43
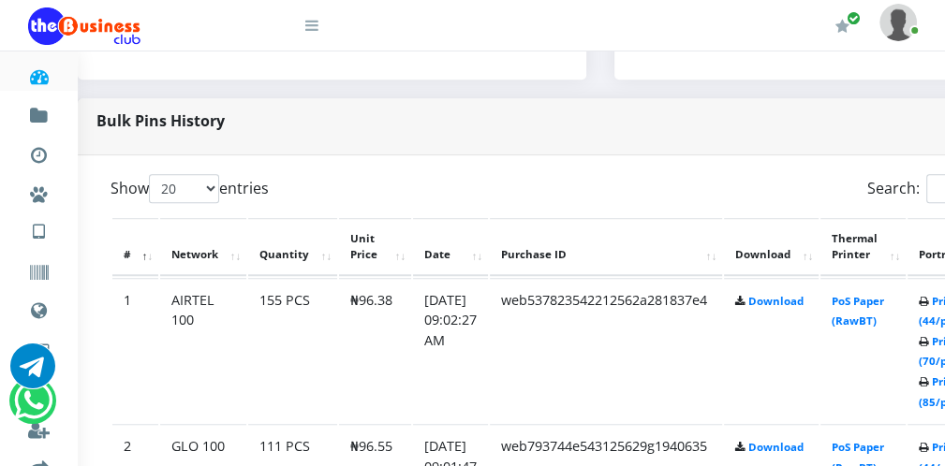
scroll to position [862, 37]
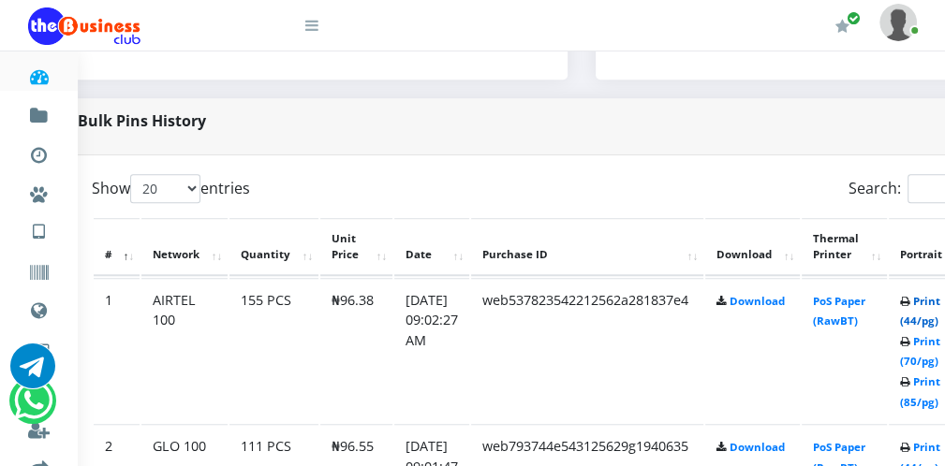
click at [933, 322] on link "Print (44/pg)" at bounding box center [920, 311] width 40 height 35
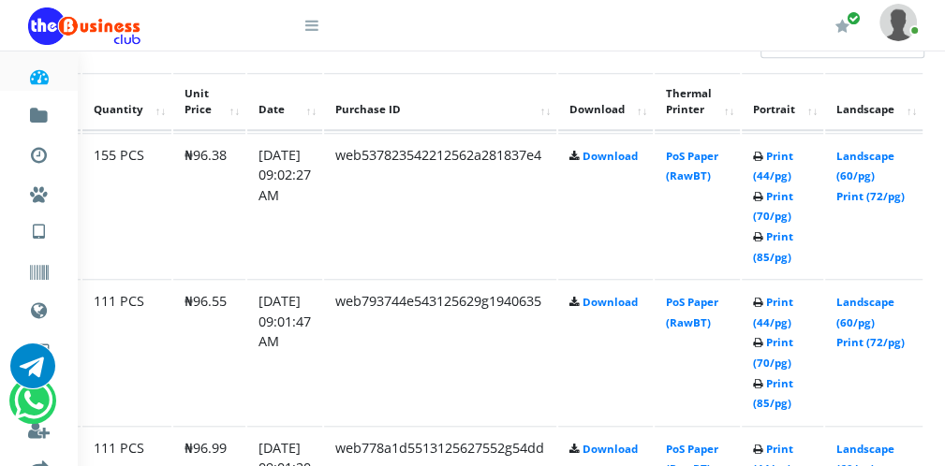
scroll to position [1012, 185]
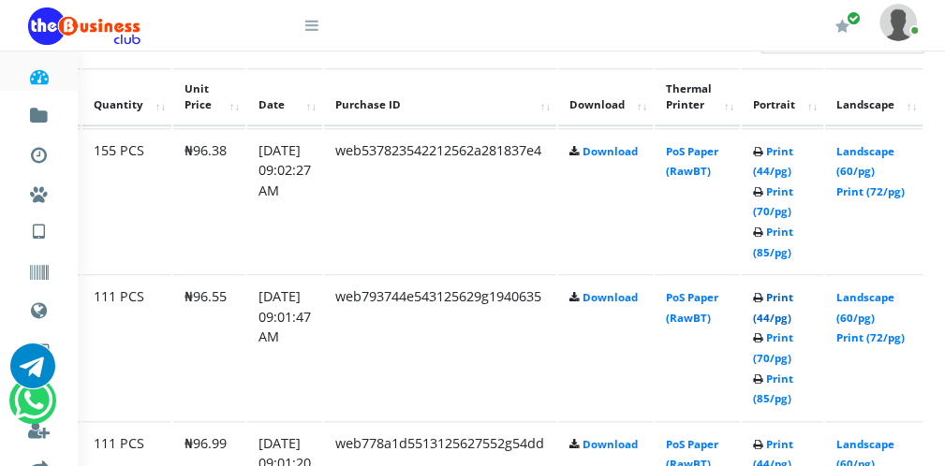
click at [782, 316] on link "Print (44/pg)" at bounding box center [773, 307] width 40 height 35
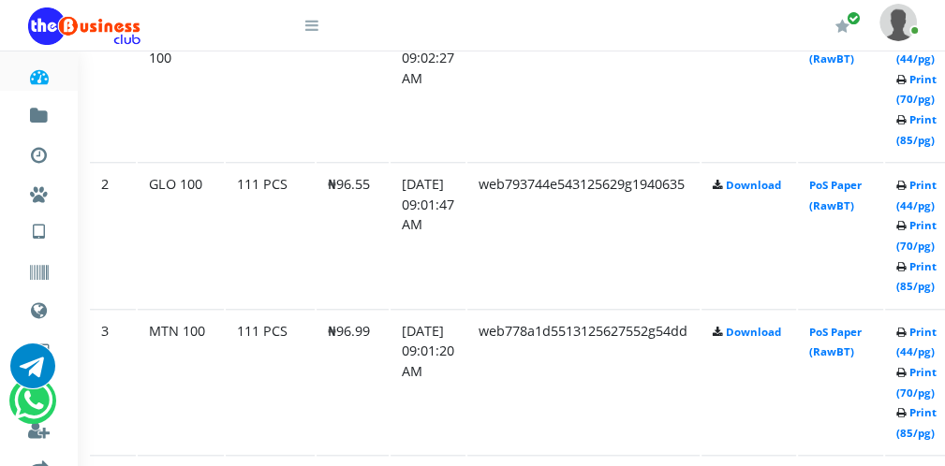
scroll to position [1124, 75]
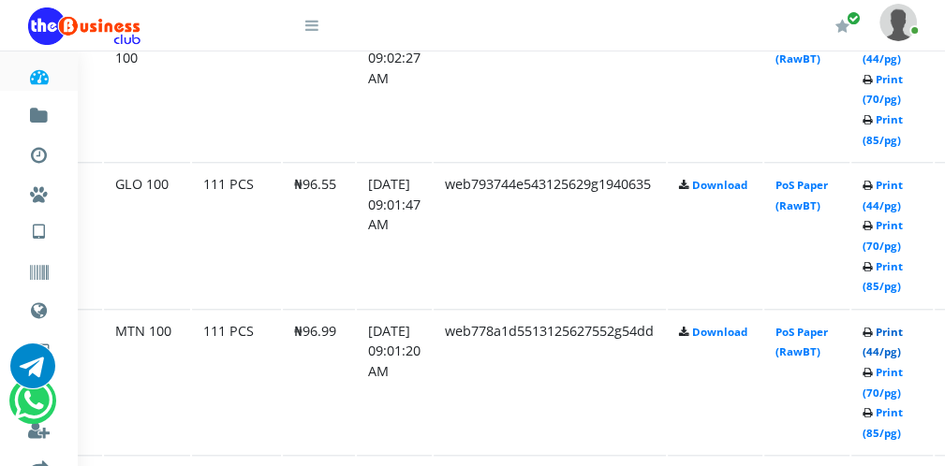
click at [900, 351] on link "Print (44/pg)" at bounding box center [883, 342] width 40 height 35
